Goal: Find specific page/section: Find specific page/section

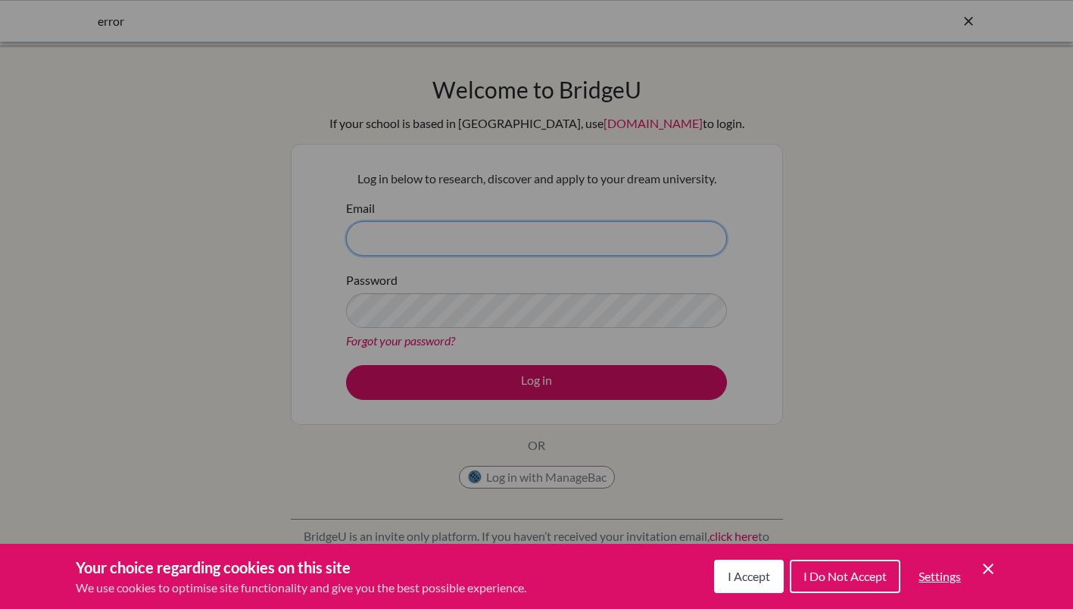
type input "[EMAIL_ADDRESS][DOMAIN_NAME]"
click at [741, 582] on span "I Accept" at bounding box center [749, 576] width 42 height 14
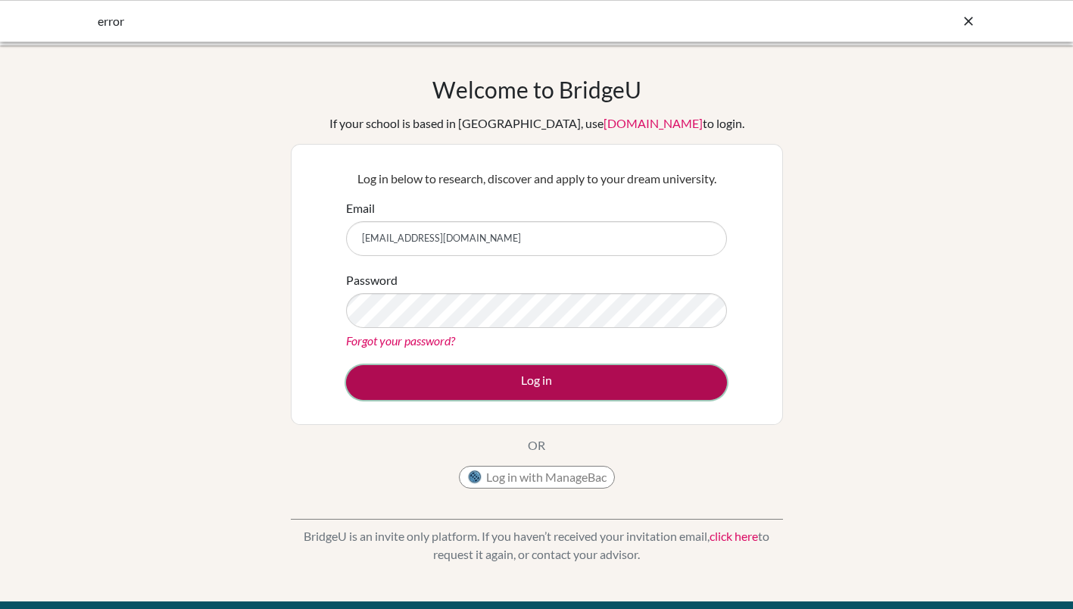
click at [555, 381] on button "Log in" at bounding box center [536, 382] width 381 height 35
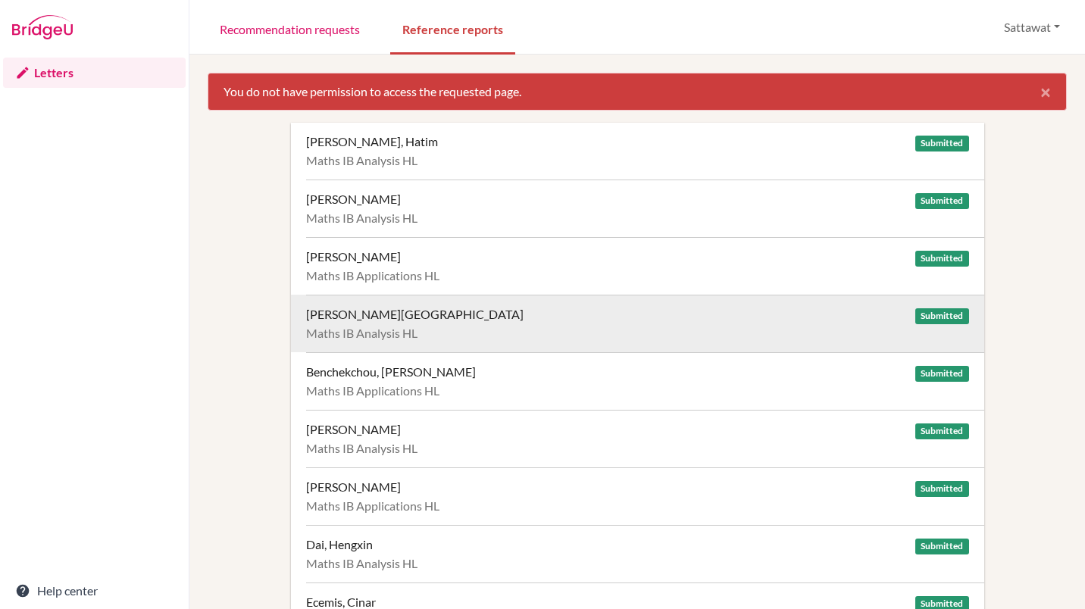
drag, startPoint x: 1031, startPoint y: 369, endPoint x: 952, endPoint y: 325, distance: 90.2
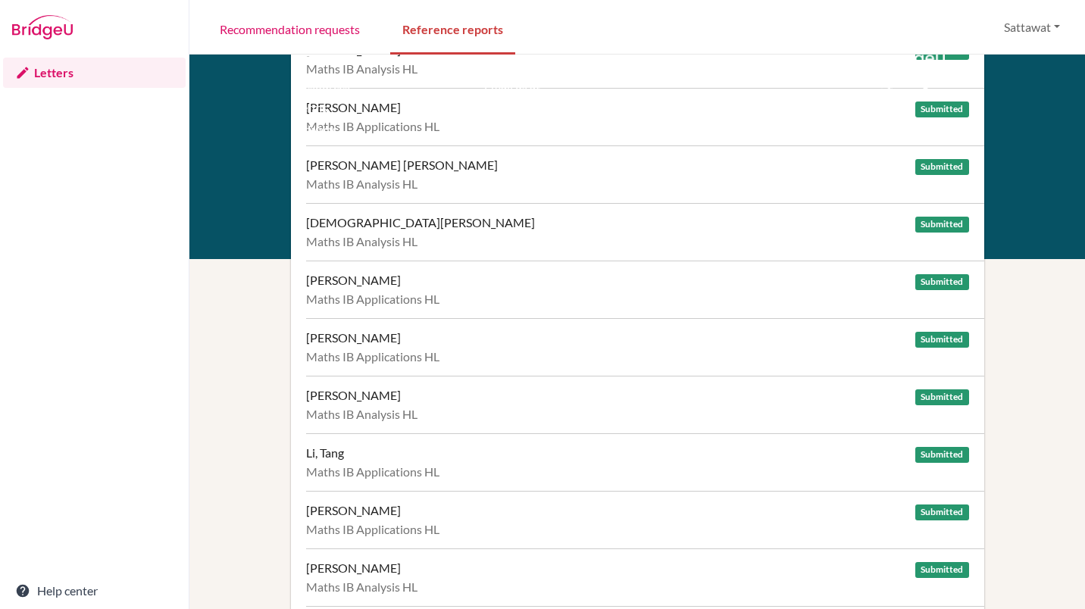
scroll to position [726, 0]
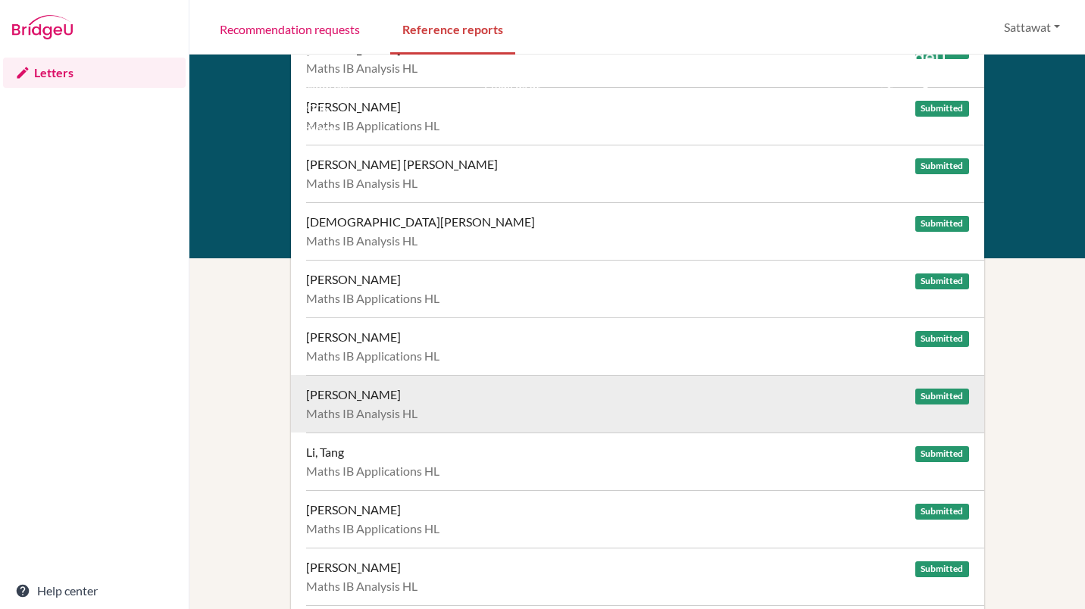
click at [395, 397] on div "Krishnani, Arjun Submitted" at bounding box center [637, 394] width 663 height 15
